Goal: Register for event/course

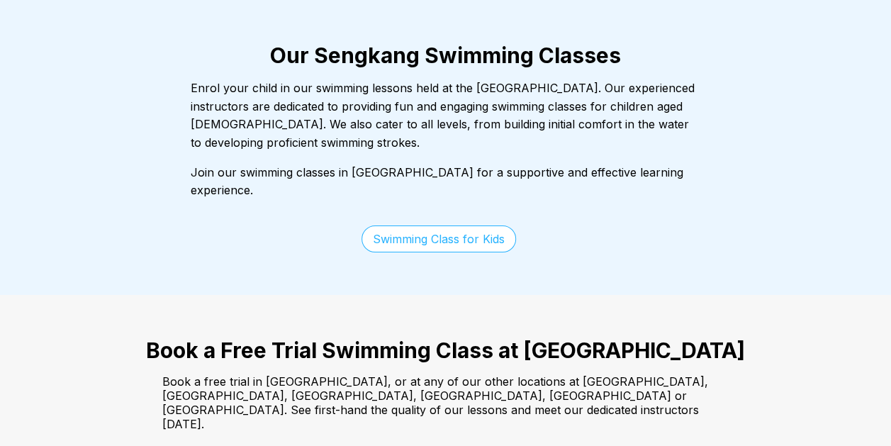
scroll to position [2339, 0]
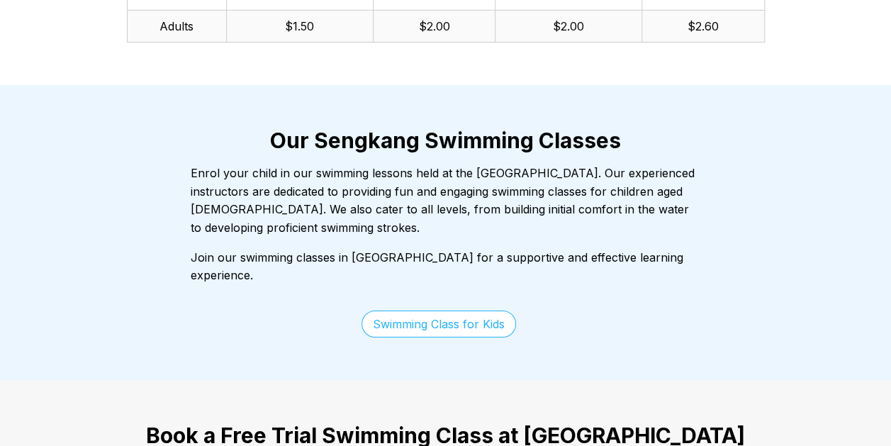
click at [411, 311] on link "Swimming Class for Kids" at bounding box center [439, 324] width 155 height 27
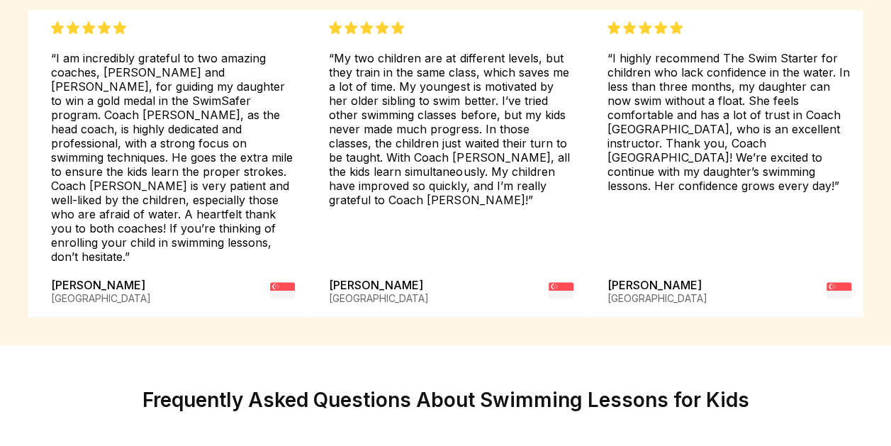
scroll to position [3757, 0]
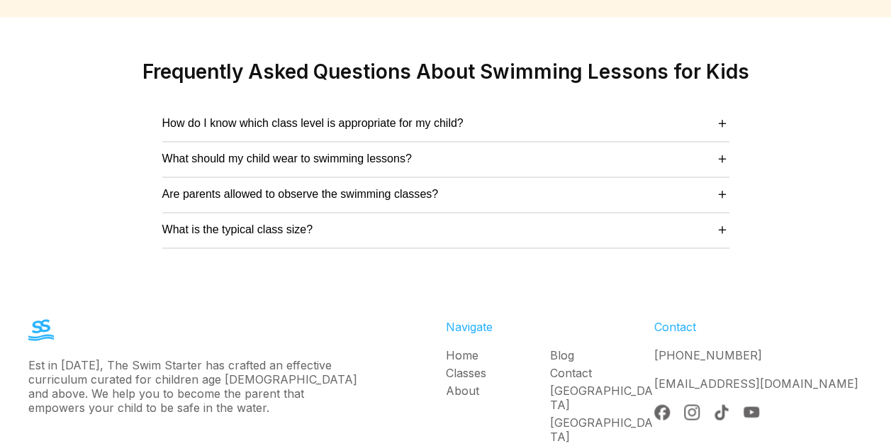
drag, startPoint x: 400, startPoint y: 325, endPoint x: 345, endPoint y: 315, distance: 56.1
click at [345, 357] on div "Est in [DATE], The Swim Starter has crafted an effective curriculum curated for…" at bounding box center [195, 385] width 334 height 57
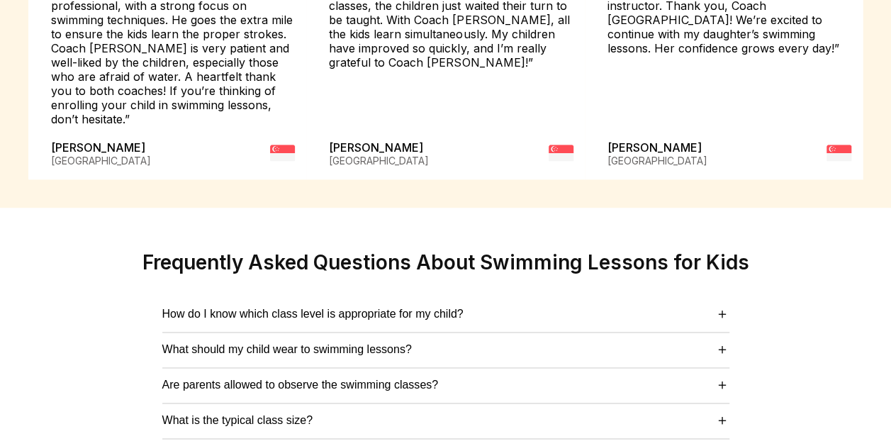
scroll to position [3545, 0]
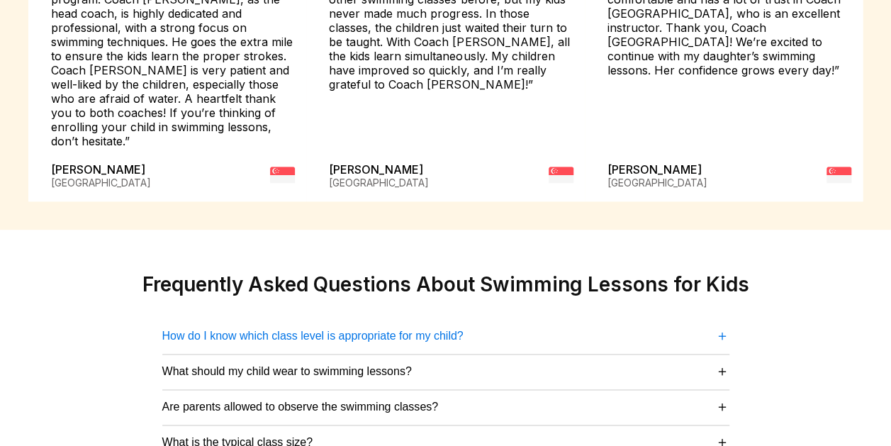
click at [398, 330] on span "How do I know which class level is appropriate for my child?" at bounding box center [312, 336] width 301 height 13
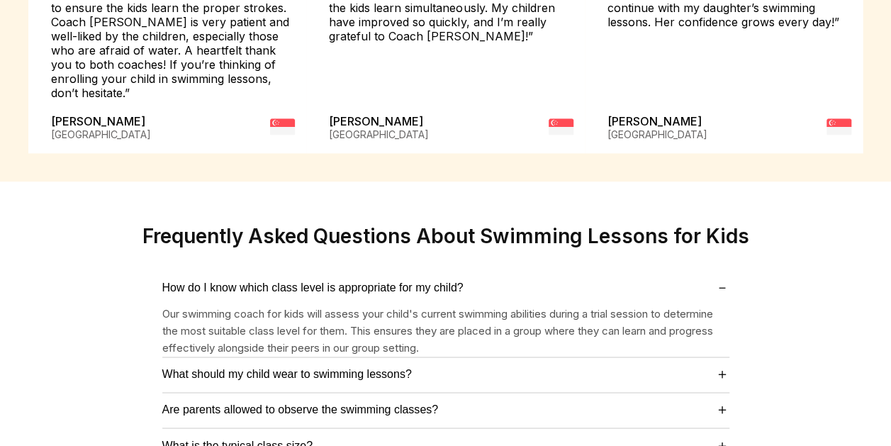
scroll to position [3615, 0]
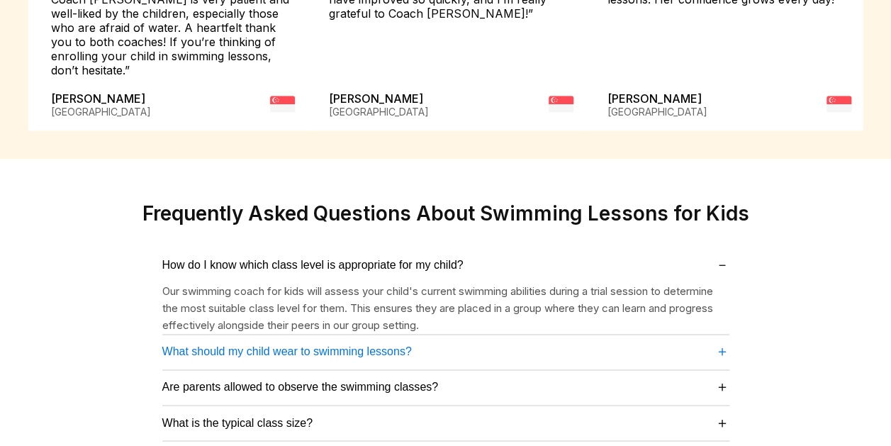
click at [424, 342] on button "What should my child wear to swimming lessons? ＋" at bounding box center [445, 351] width 567 height 19
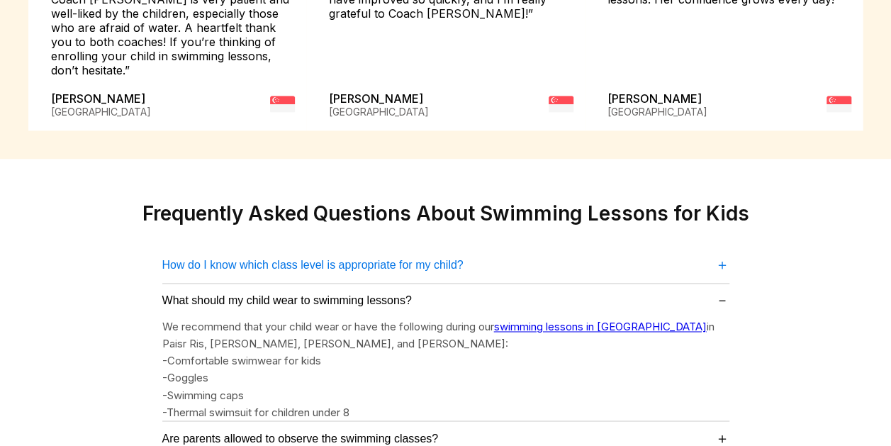
click at [435, 259] on span "How do I know which class level is appropriate for my child?" at bounding box center [312, 265] width 301 height 13
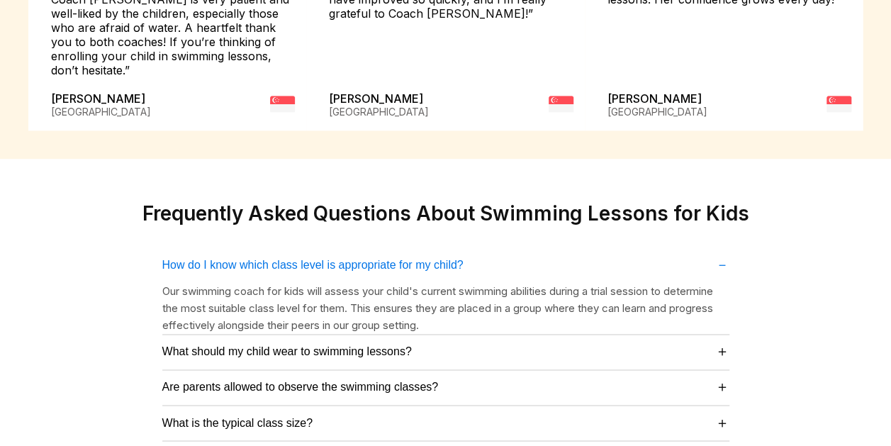
click at [430, 255] on button "How do I know which class level is appropriate for my child? －" at bounding box center [445, 264] width 567 height 19
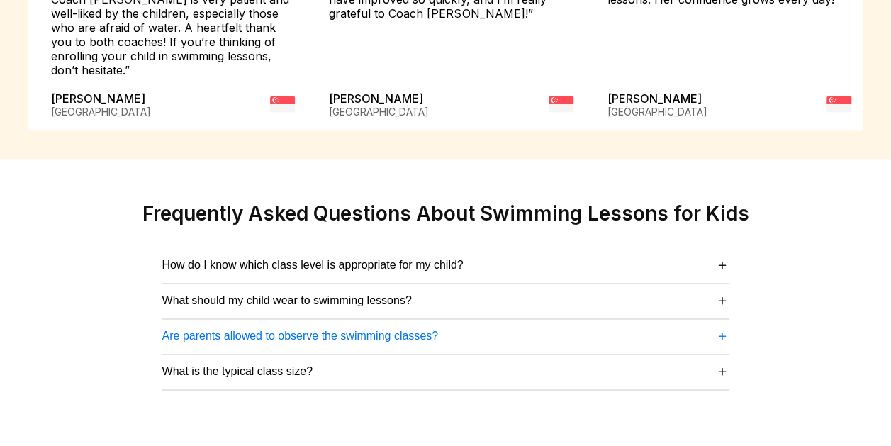
click at [431, 330] on span "Are parents allowed to observe the swimming classes?" at bounding box center [300, 336] width 276 height 13
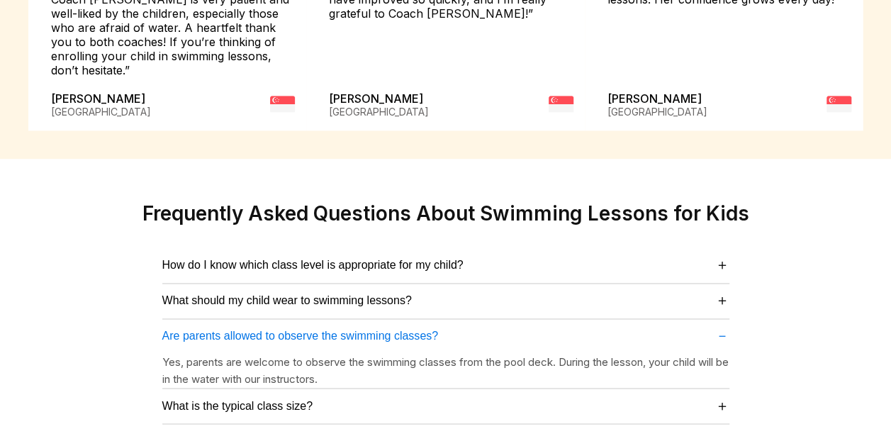
click at [431, 330] on span "Are parents allowed to observe the swimming classes?" at bounding box center [300, 336] width 276 height 13
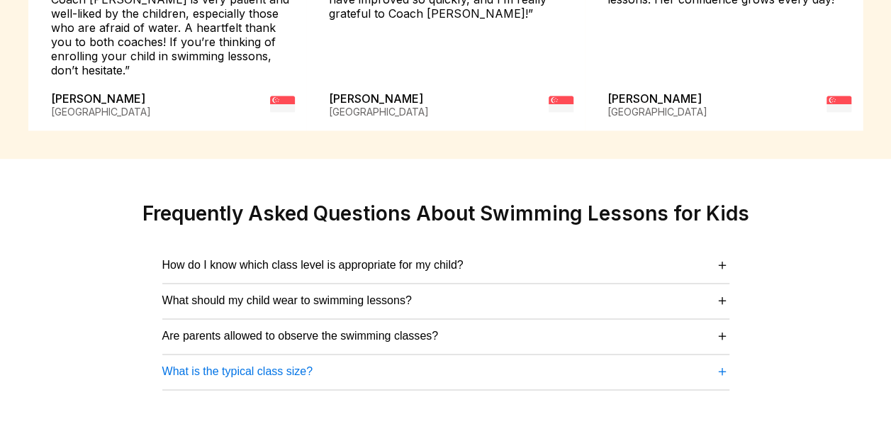
click at [378, 362] on button "What is the typical class size? ＋" at bounding box center [445, 371] width 567 height 19
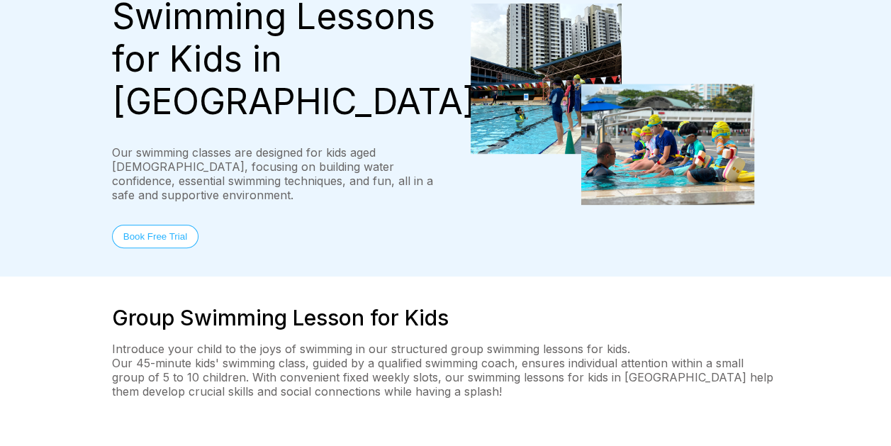
scroll to position [0, 0]
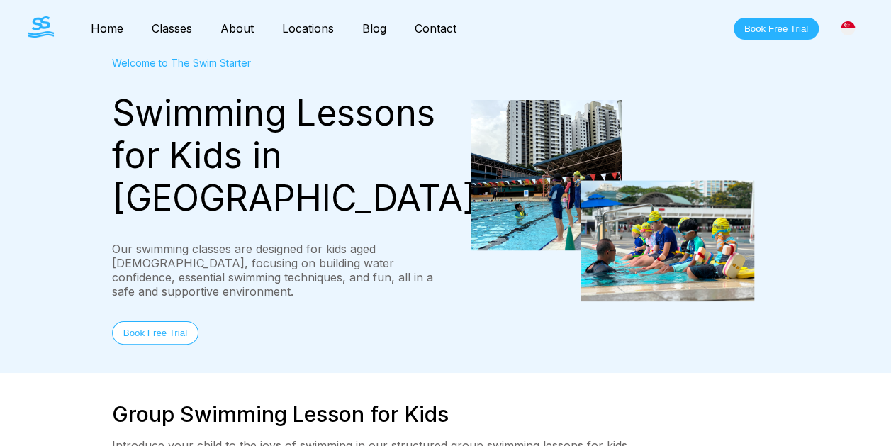
click at [181, 28] on link "Classes" at bounding box center [172, 28] width 69 height 14
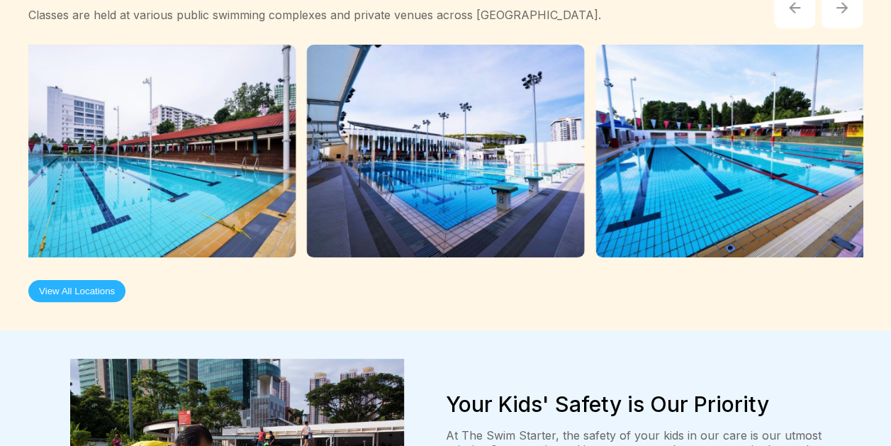
scroll to position [2552, 0]
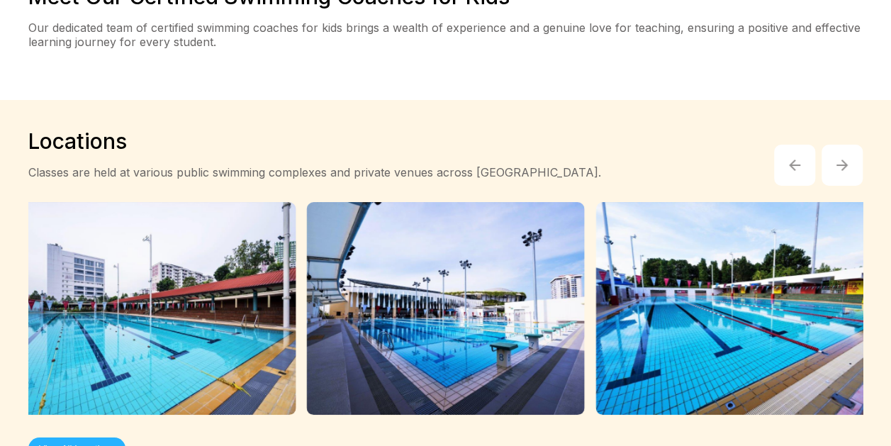
click at [95, 437] on button "View All Locations" at bounding box center [76, 448] width 97 height 22
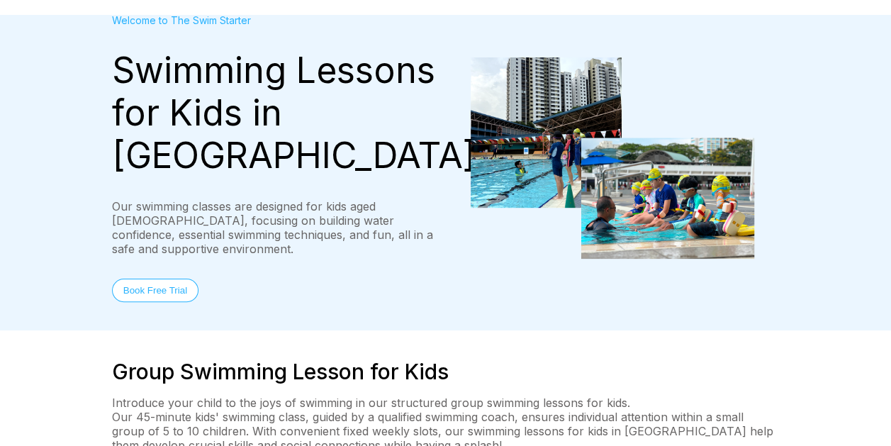
scroll to position [0, 0]
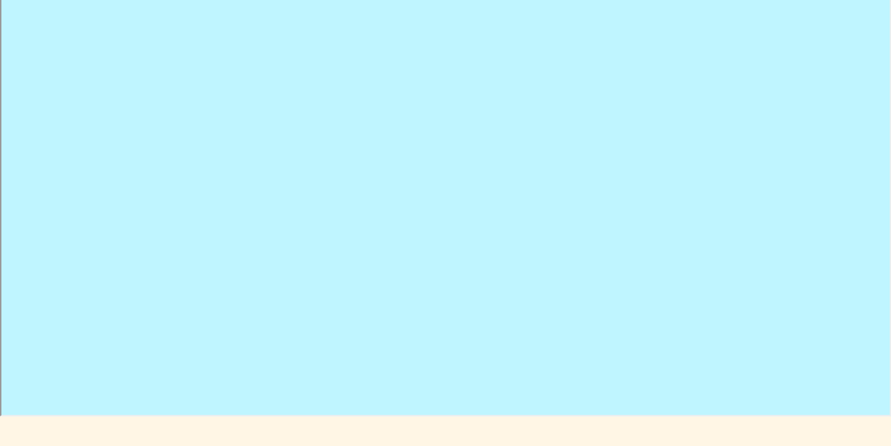
scroll to position [200, 0]
